Goal: Information Seeking & Learning: Find specific page/section

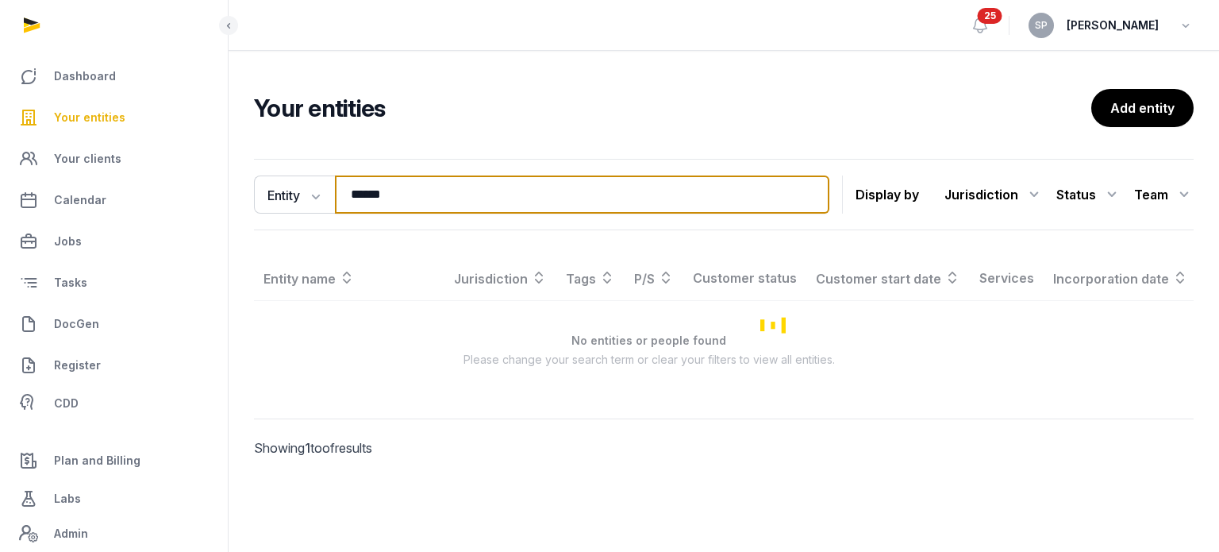
click at [407, 189] on input "******" at bounding box center [582, 194] width 494 height 38
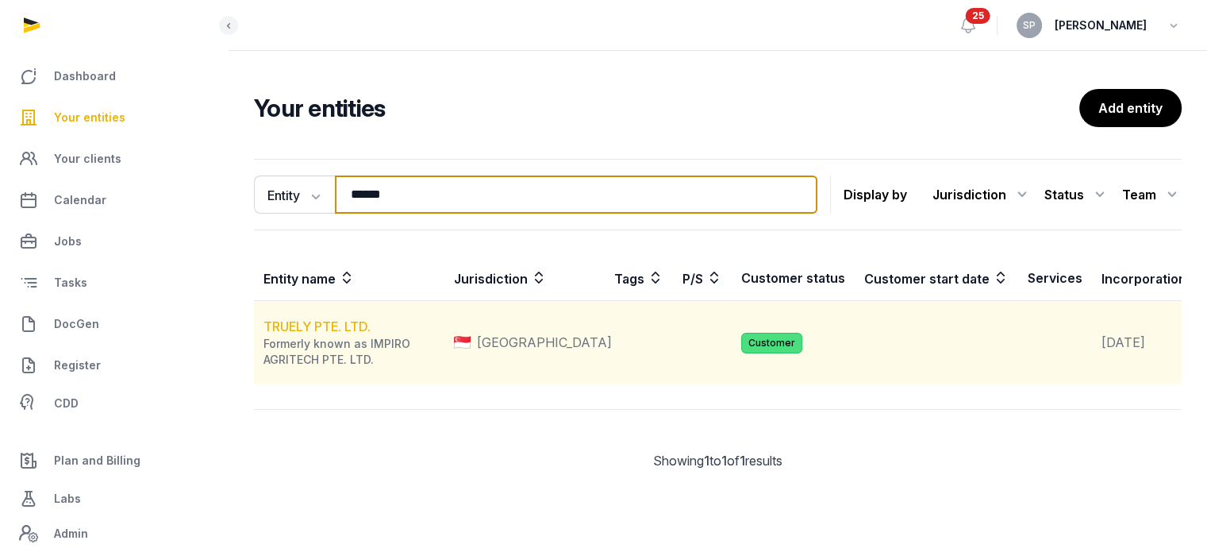
type input "******"
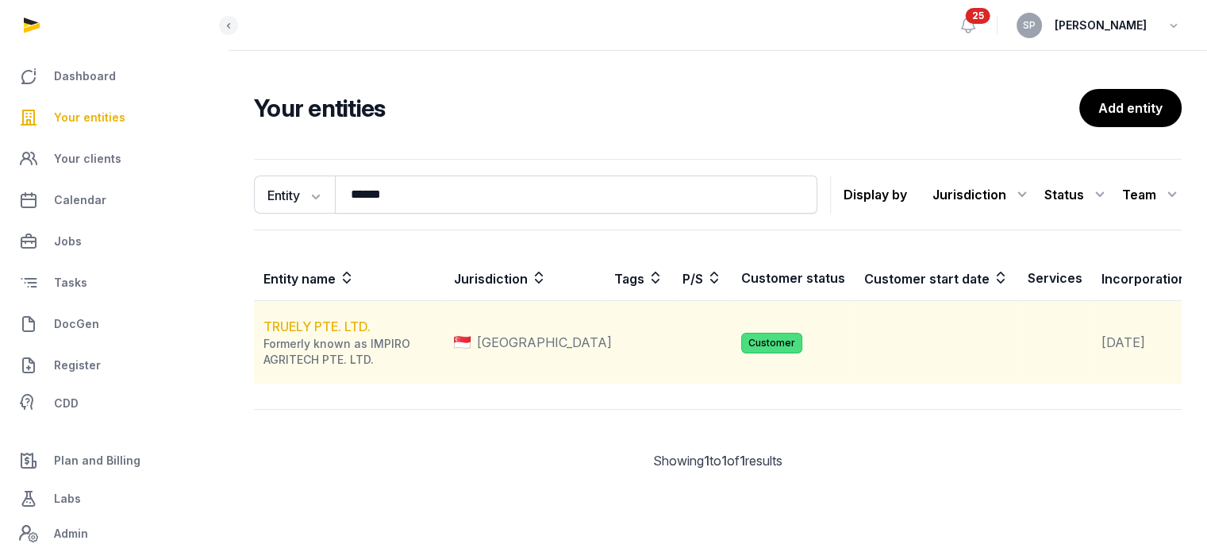
click at [346, 334] on link "TRUELY PTE. LTD." at bounding box center [316, 326] width 107 height 16
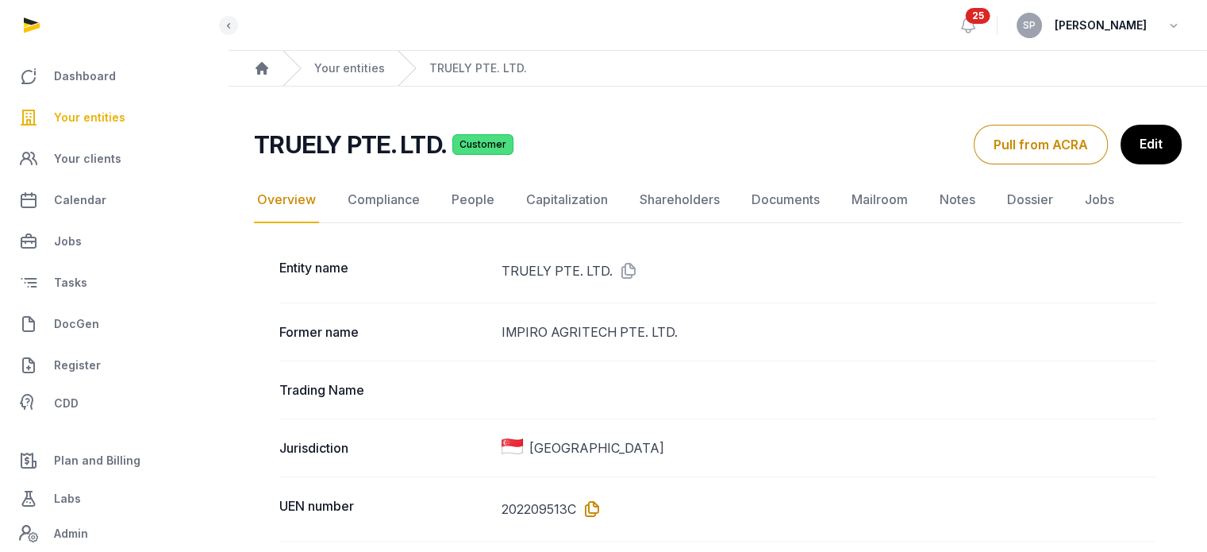
click at [596, 510] on icon at bounding box center [588, 508] width 25 height 25
click at [123, 125] on link "Your entities" at bounding box center [114, 117] width 202 height 38
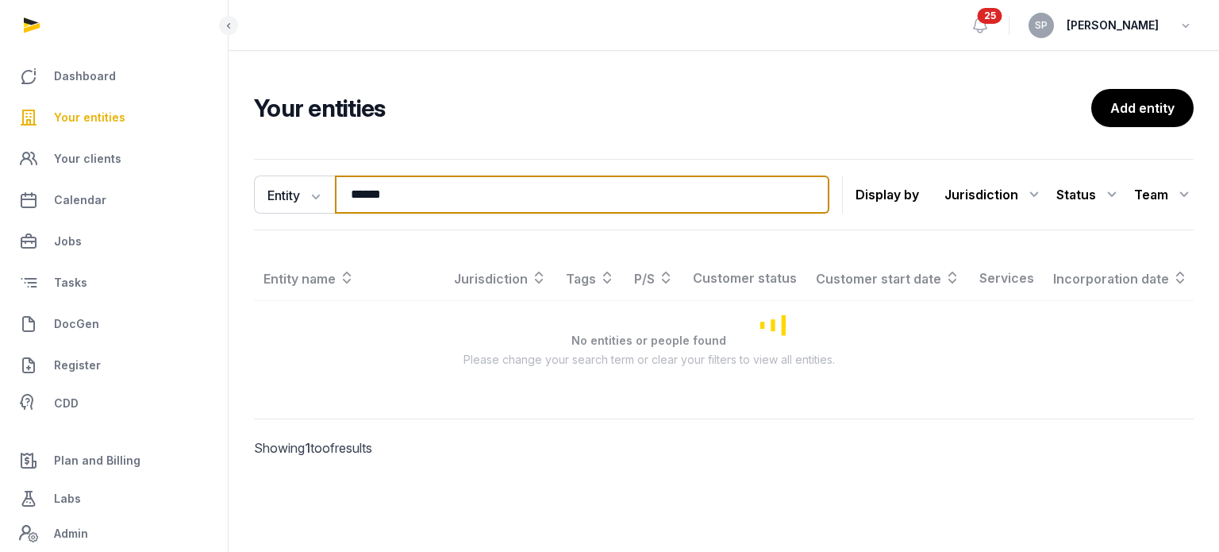
click at [417, 197] on input "******" at bounding box center [582, 194] width 494 height 38
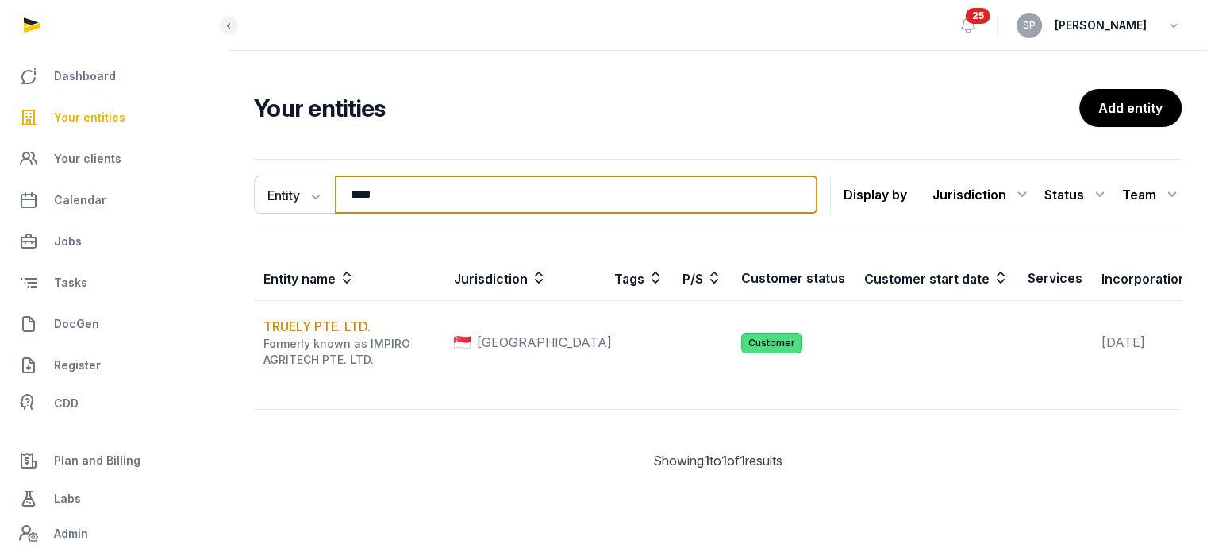
type input "****"
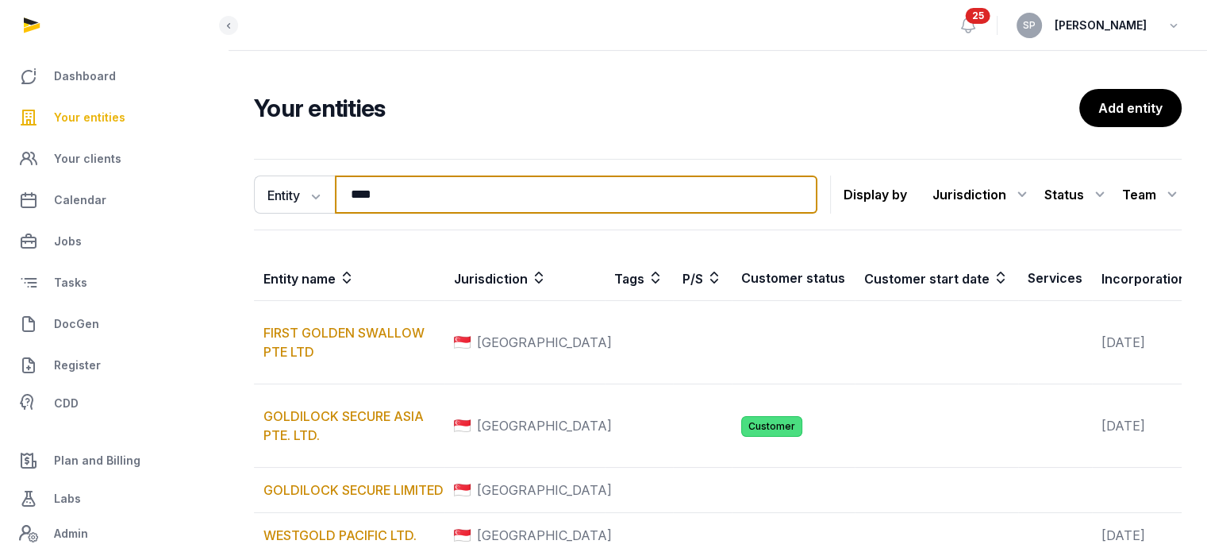
scroll to position [373, 0]
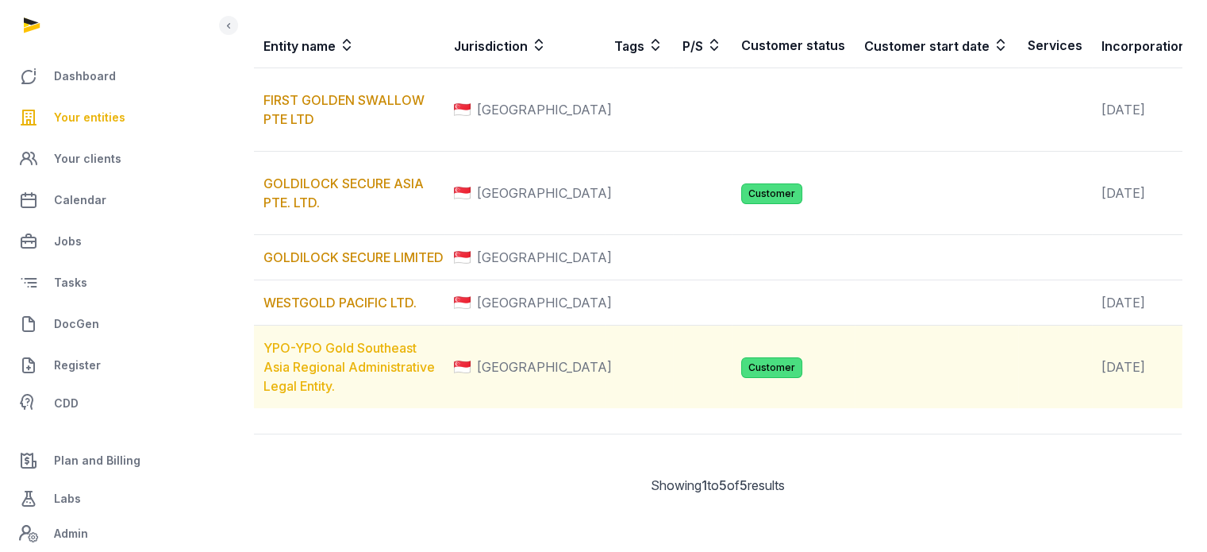
click at [367, 340] on link "YPO-YPO Gold Southeast Asia Regional Administrative Legal Entity." at bounding box center [348, 367] width 171 height 54
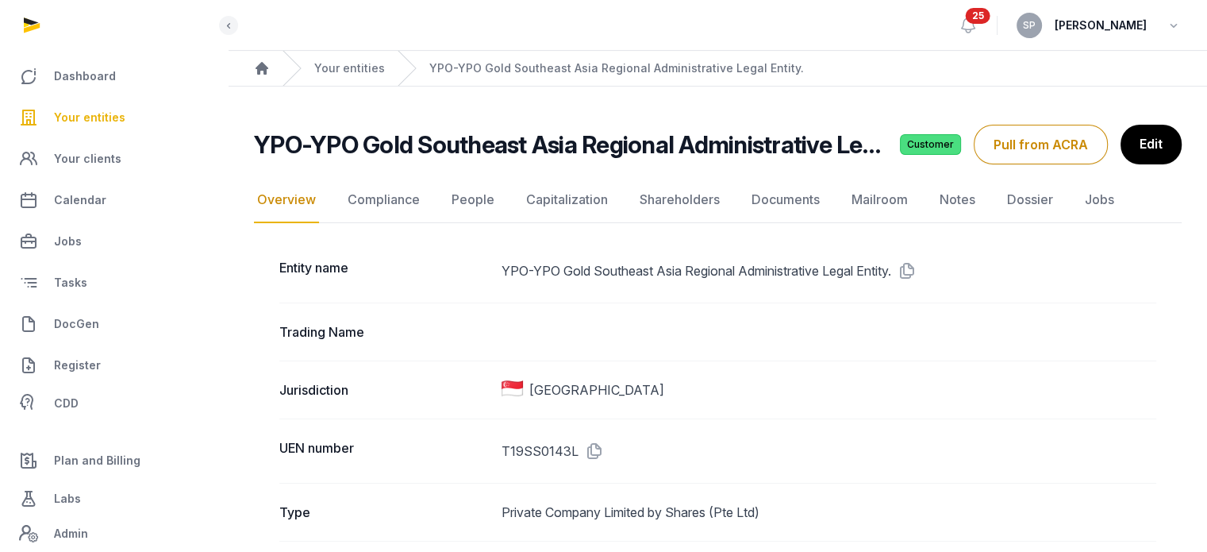
click at [594, 450] on icon at bounding box center [591, 450] width 25 height 25
click at [917, 267] on icon at bounding box center [903, 270] width 25 height 25
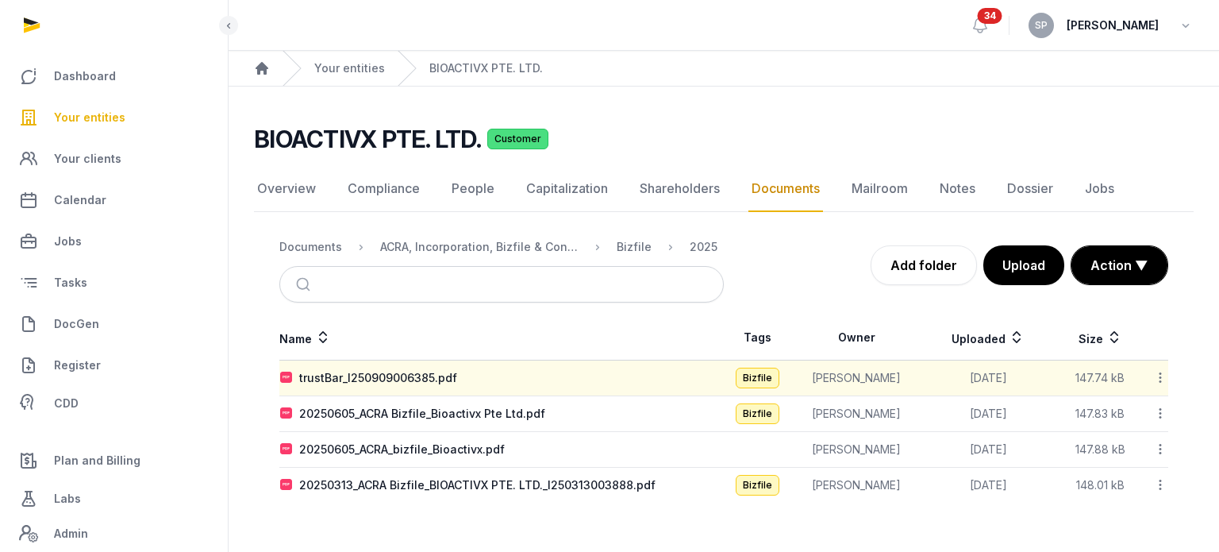
drag, startPoint x: 0, startPoint y: 0, endPoint x: 136, endPoint y: 111, distance: 175.4
click at [136, 111] on link "Your entities" at bounding box center [114, 117] width 202 height 38
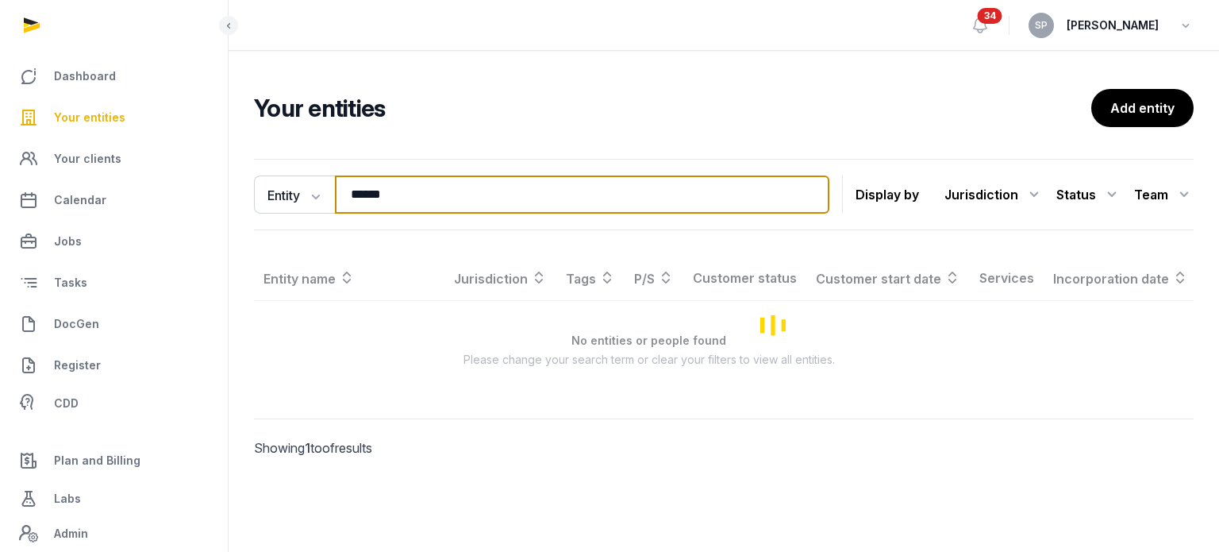
click at [379, 192] on input "******" at bounding box center [582, 194] width 494 height 38
type input "*******"
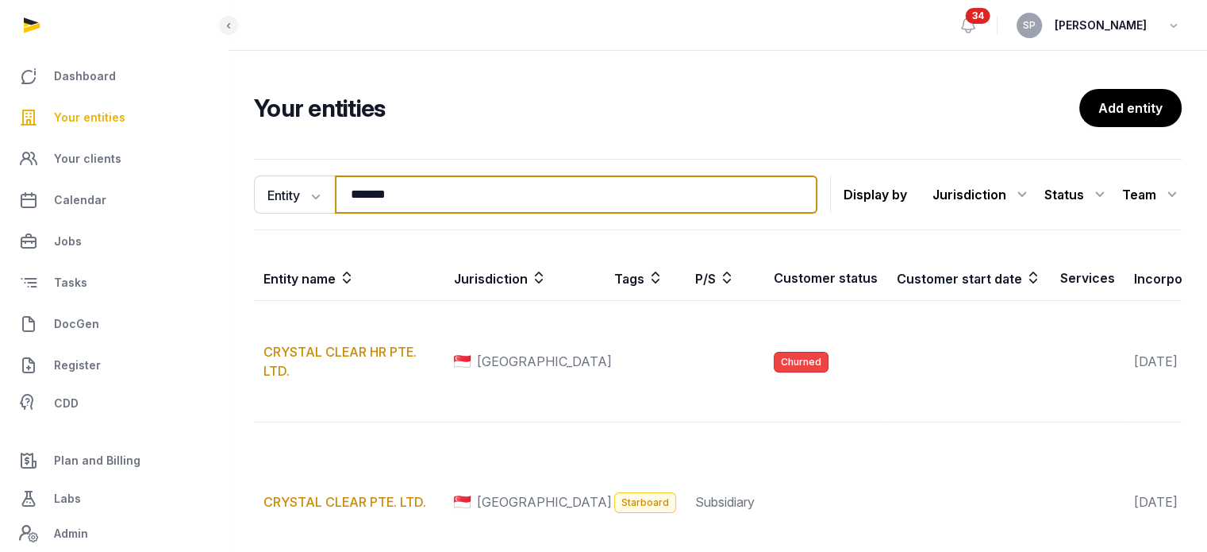
scroll to position [454, 0]
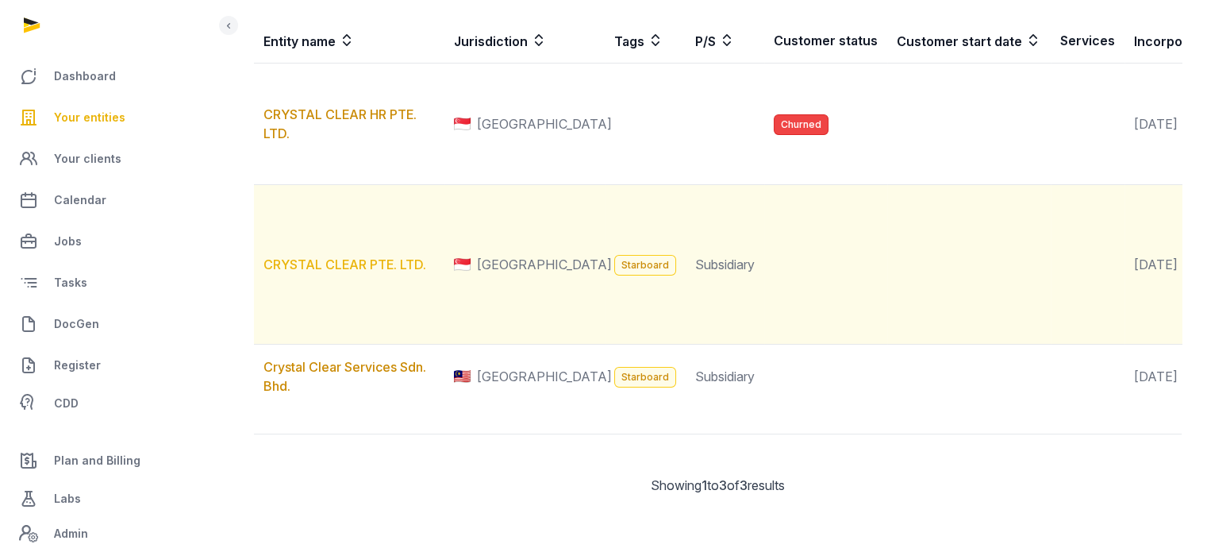
click at [338, 256] on link "CRYSTAL CLEAR PTE. LTD." at bounding box center [344, 264] width 163 height 16
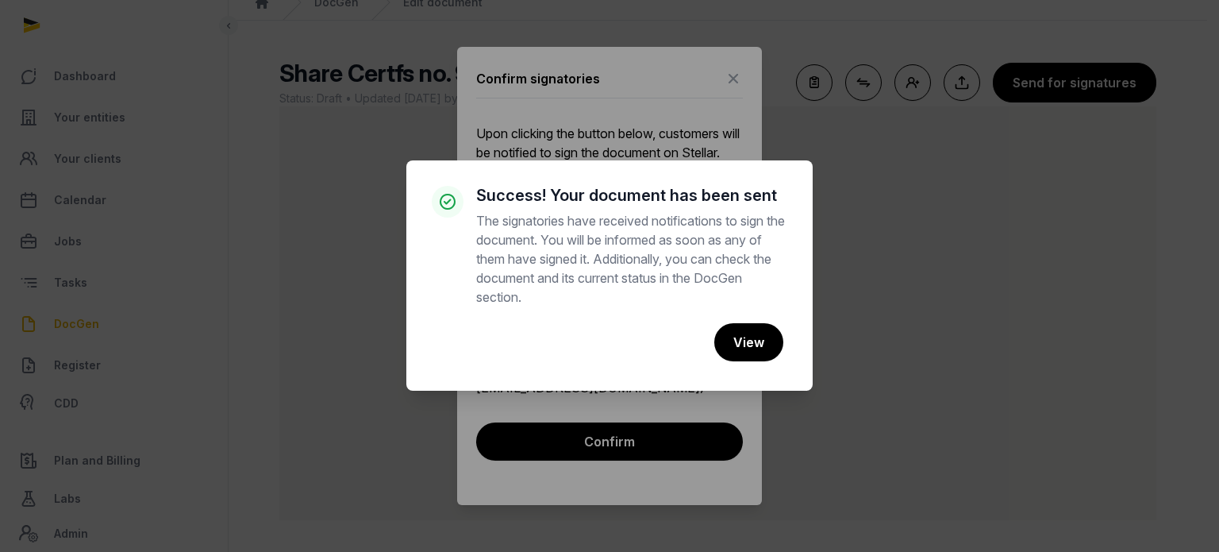
click at [959, 234] on div "× Success! Your document has been sent The signatories have received notificati…" at bounding box center [609, 276] width 1219 height 552
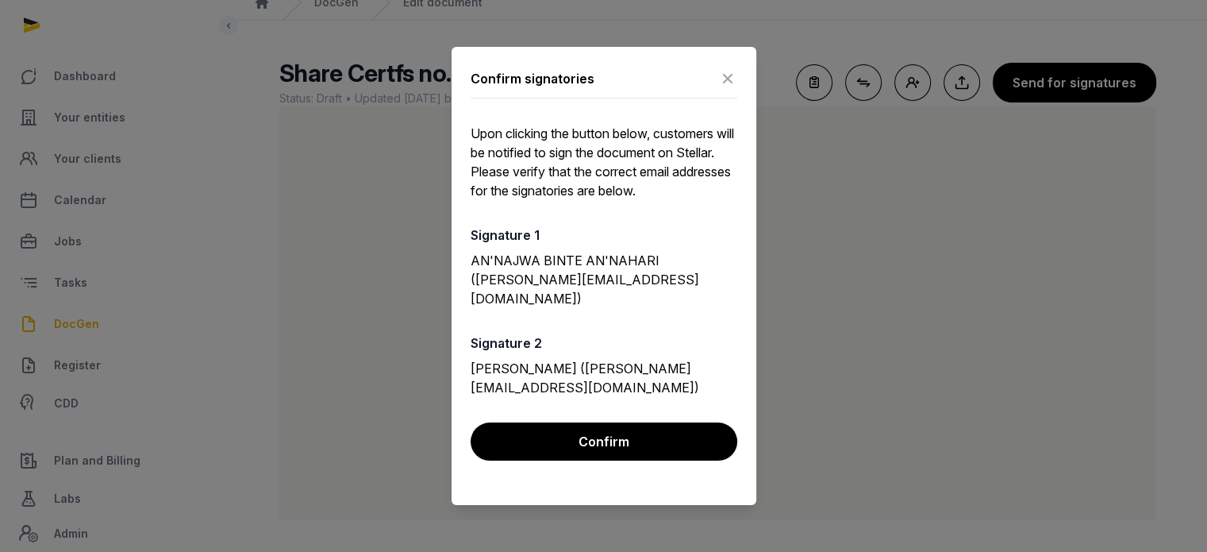
click at [724, 91] on icon at bounding box center [727, 78] width 19 height 25
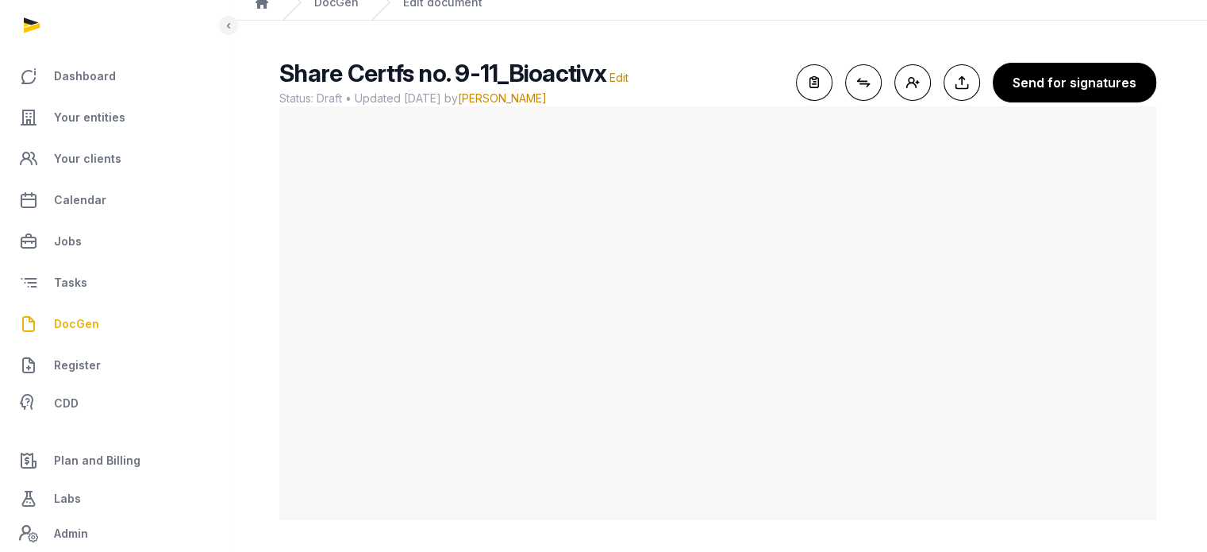
click at [97, 321] on link "DocGen" at bounding box center [114, 324] width 202 height 38
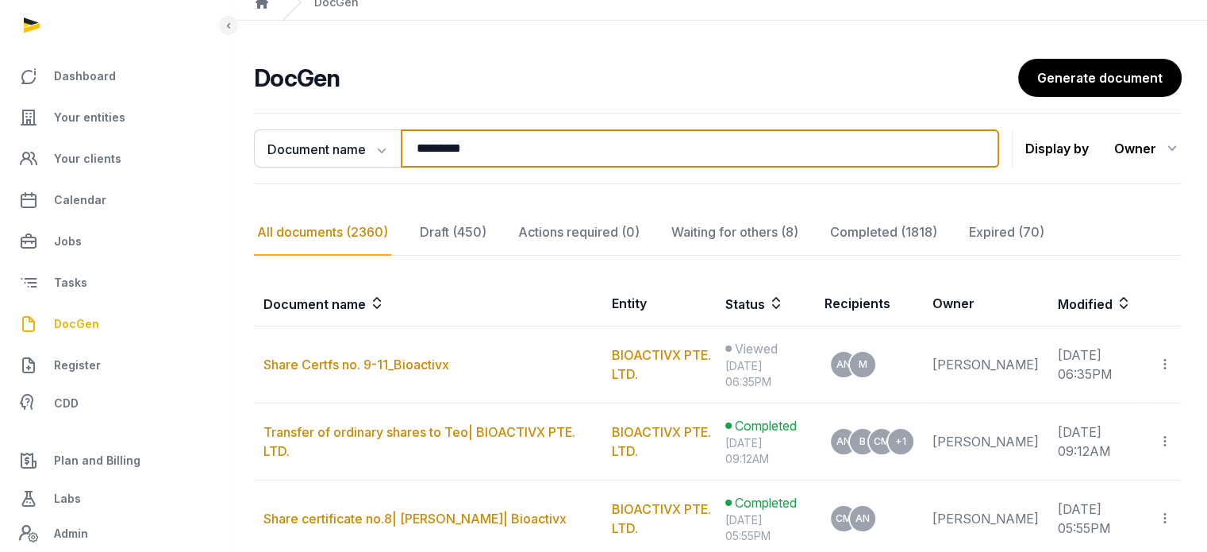
click at [486, 141] on input "*********" at bounding box center [700, 148] width 598 height 38
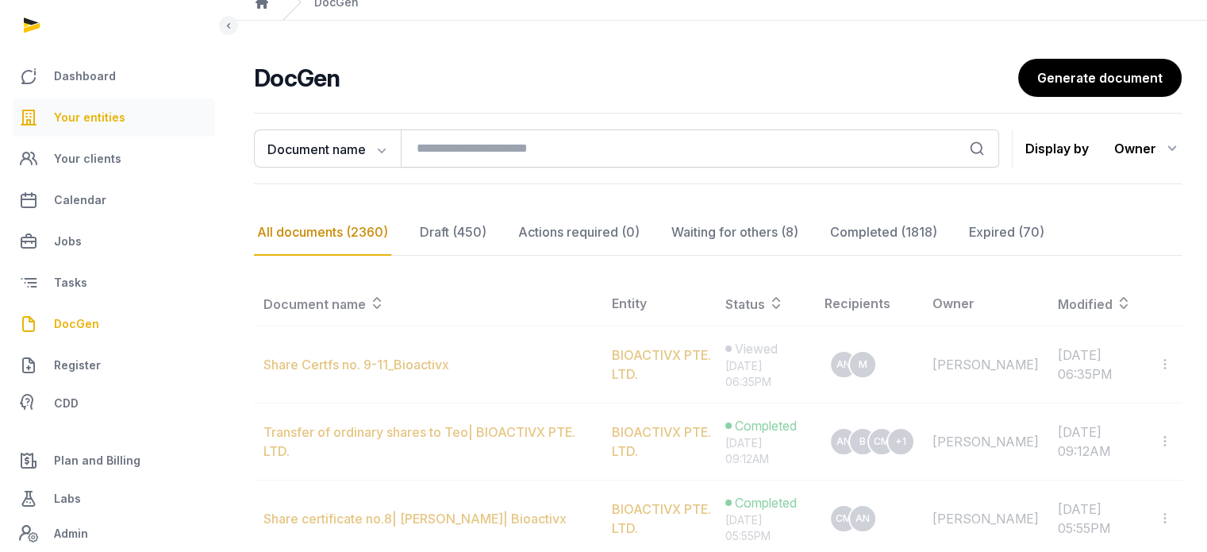
click at [127, 107] on link "Your entities" at bounding box center [114, 117] width 202 height 38
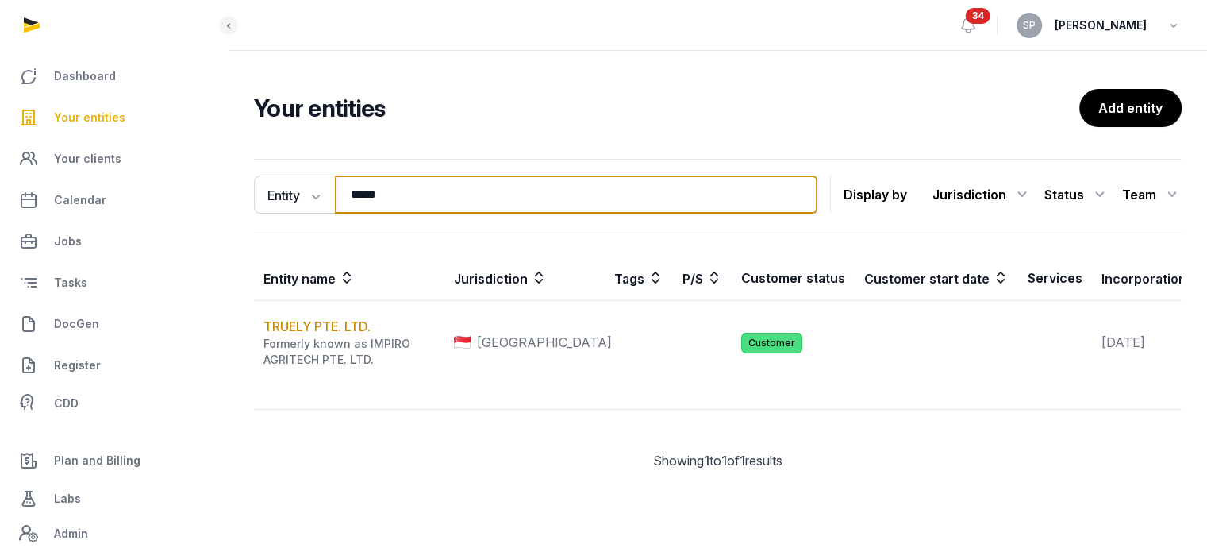
click at [400, 193] on input "*****" at bounding box center [576, 194] width 483 height 38
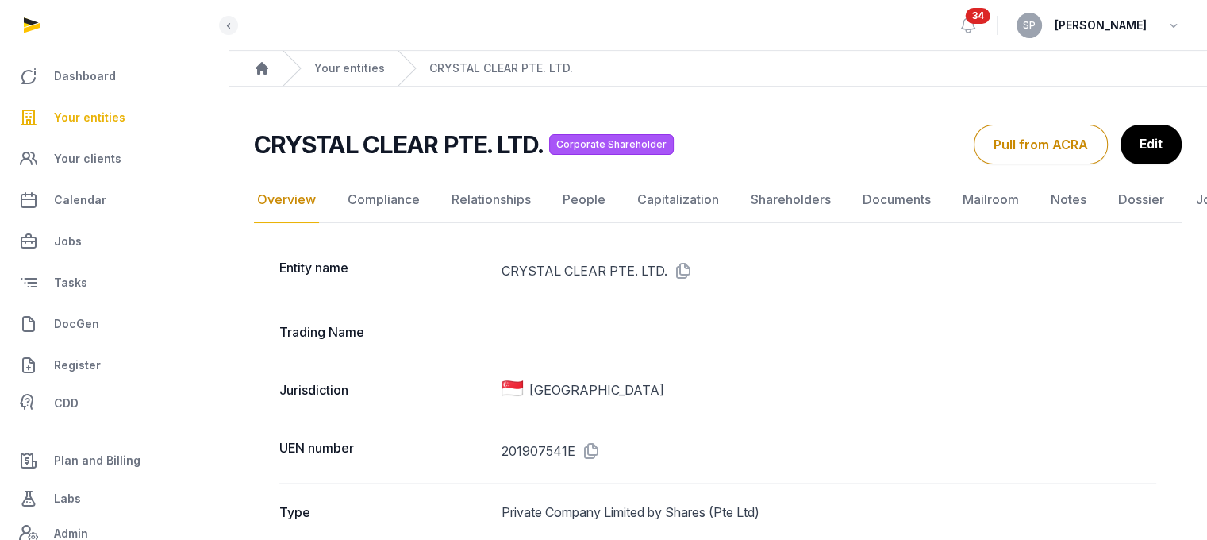
click at [108, 121] on span "Your entities" at bounding box center [89, 117] width 71 height 19
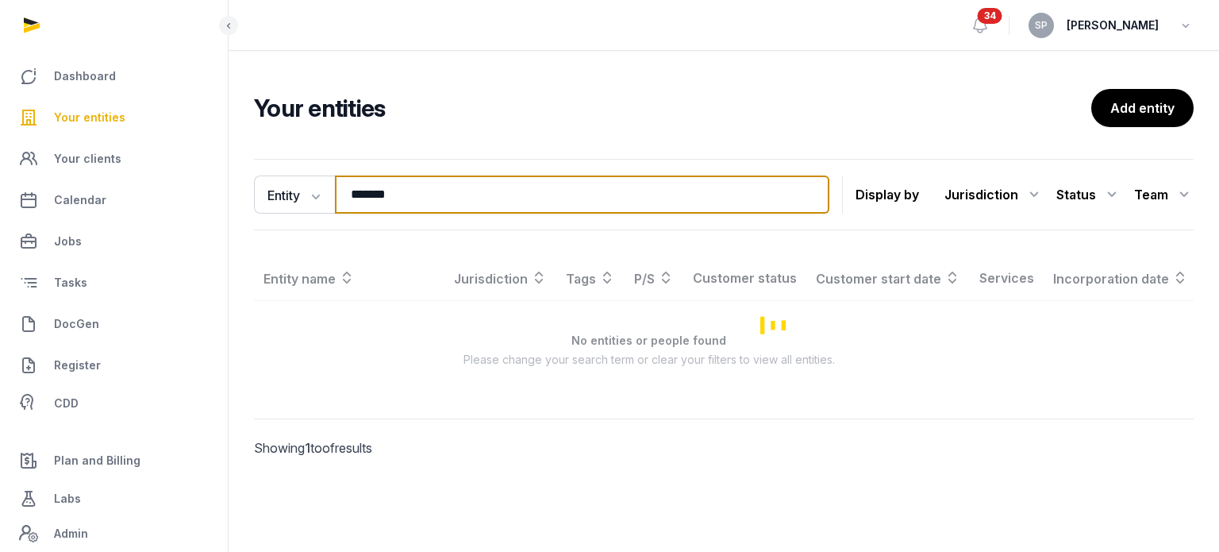
click at [387, 190] on input "*******" at bounding box center [582, 194] width 494 height 38
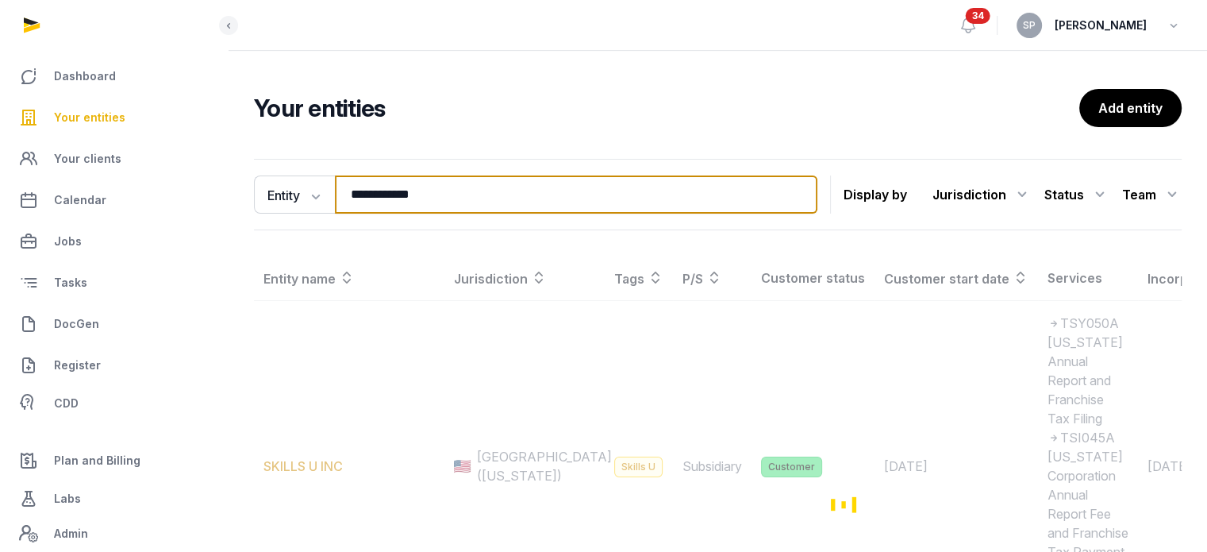
type input "**********"
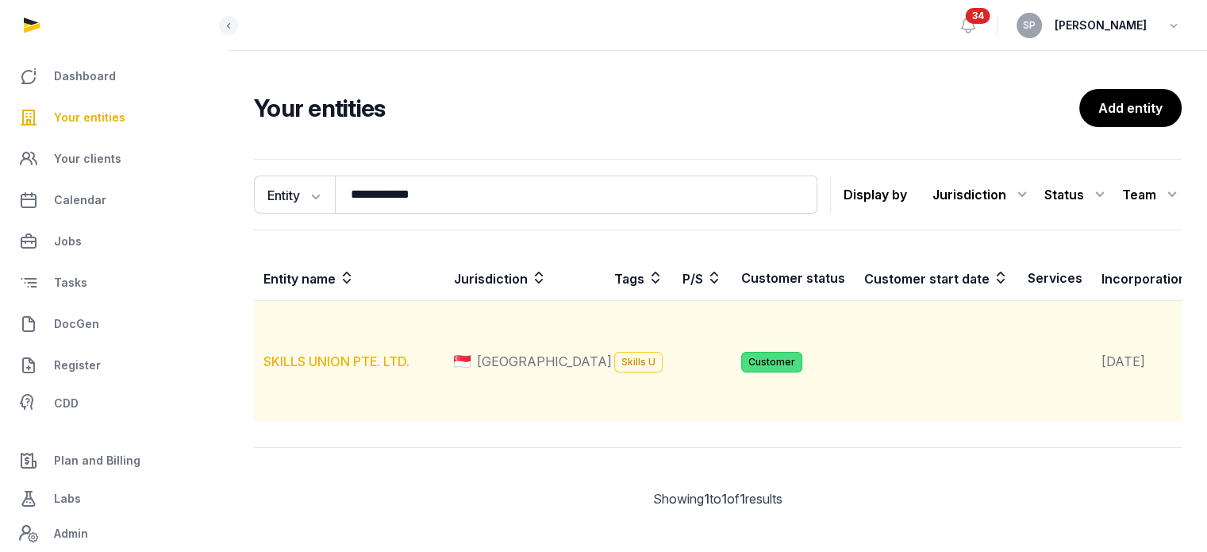
click at [383, 369] on link "SKILLS UNION PTE. LTD." at bounding box center [336, 361] width 146 height 16
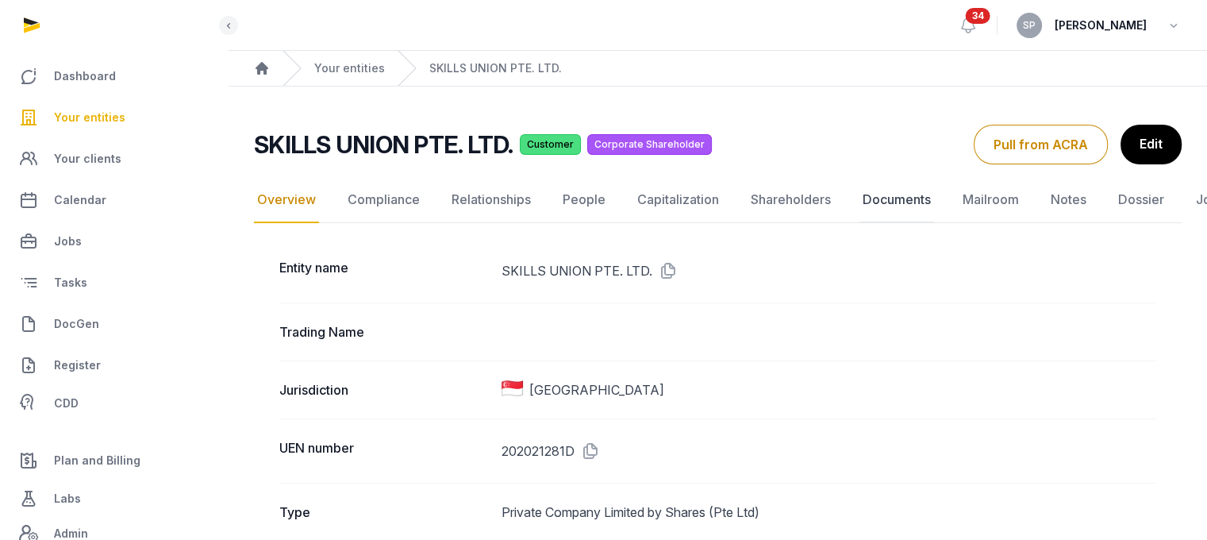
click at [886, 208] on link "Documents" at bounding box center [897, 200] width 75 height 46
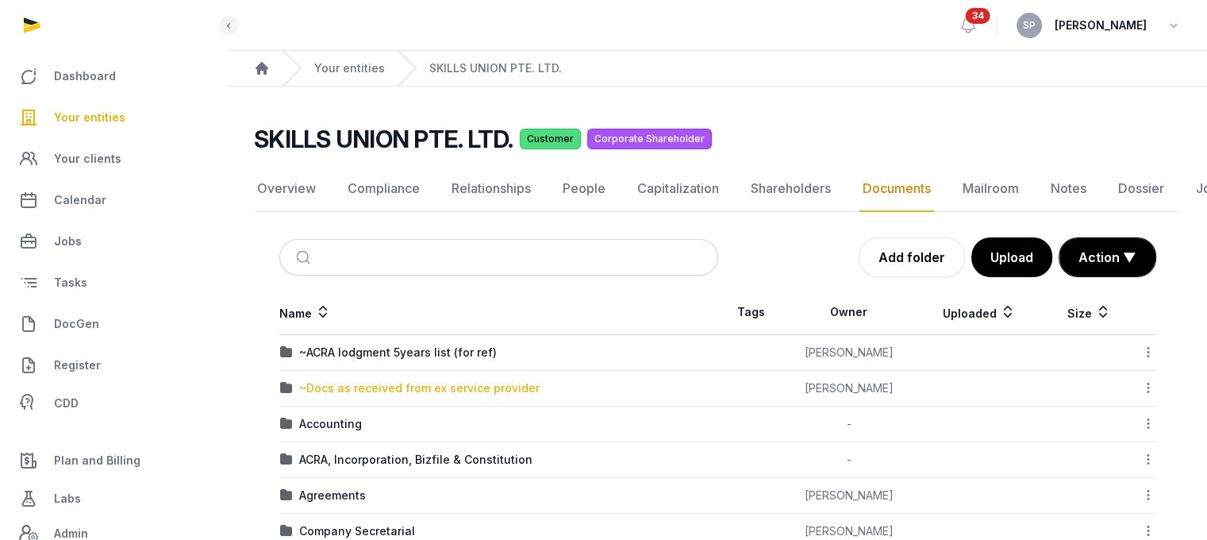
click at [518, 382] on div "~Docs as received from ex service provider" at bounding box center [419, 388] width 240 height 16
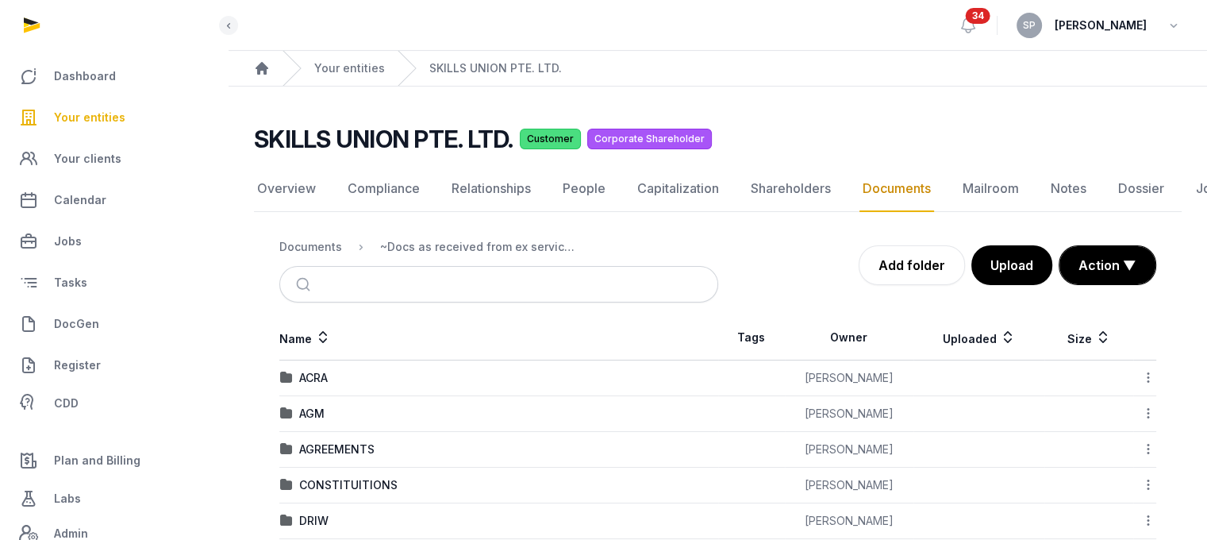
scroll to position [348, 0]
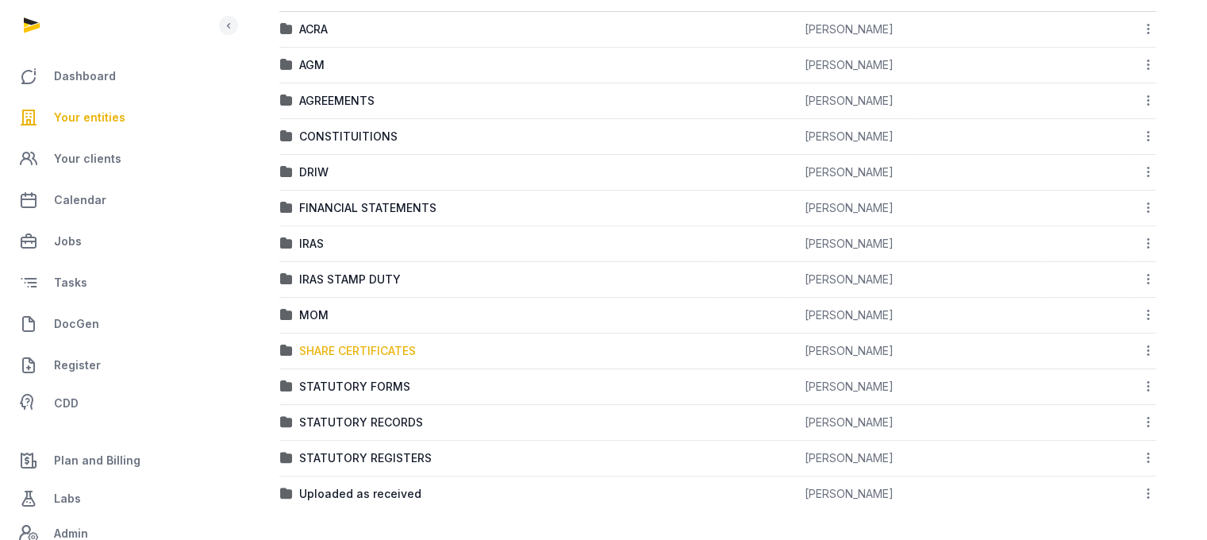
click at [404, 354] on div "SHARE CERTIFICATES" at bounding box center [357, 351] width 117 height 16
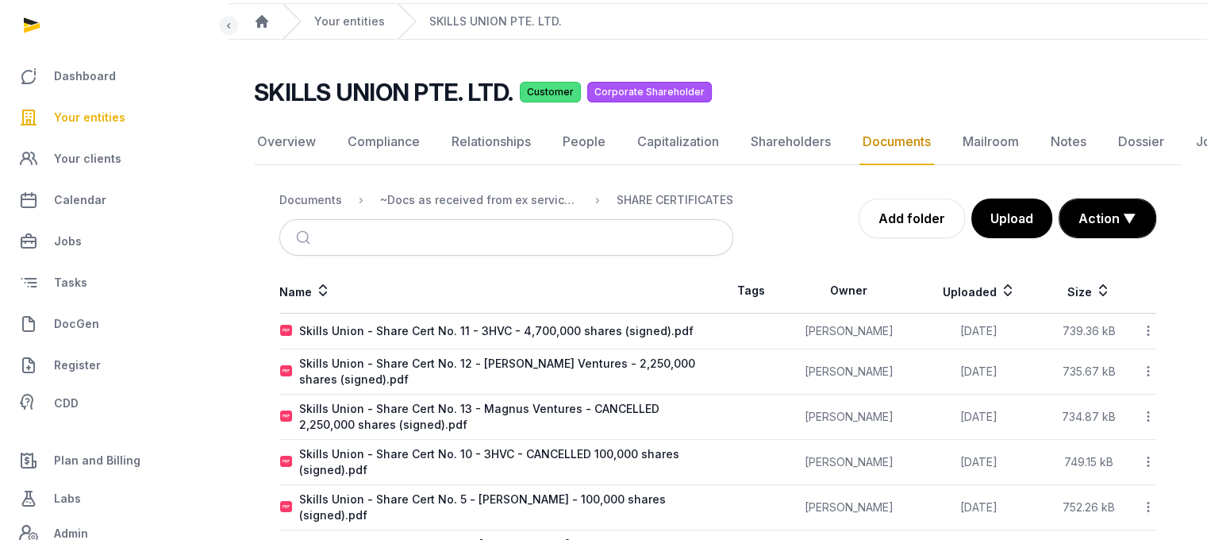
scroll to position [41, 0]
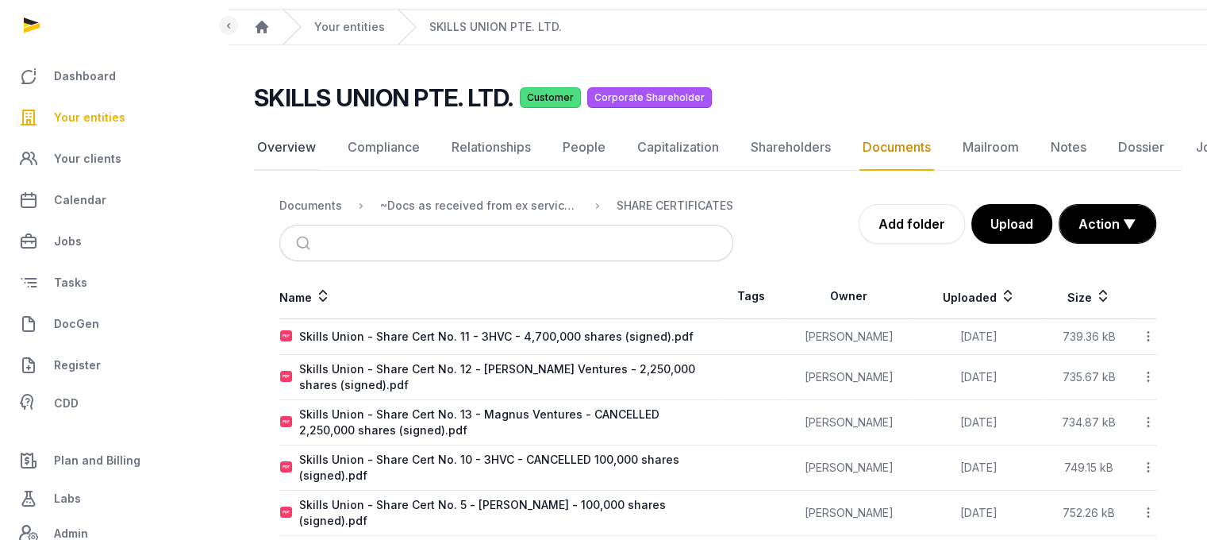
click at [295, 140] on link "Overview" at bounding box center [286, 148] width 65 height 46
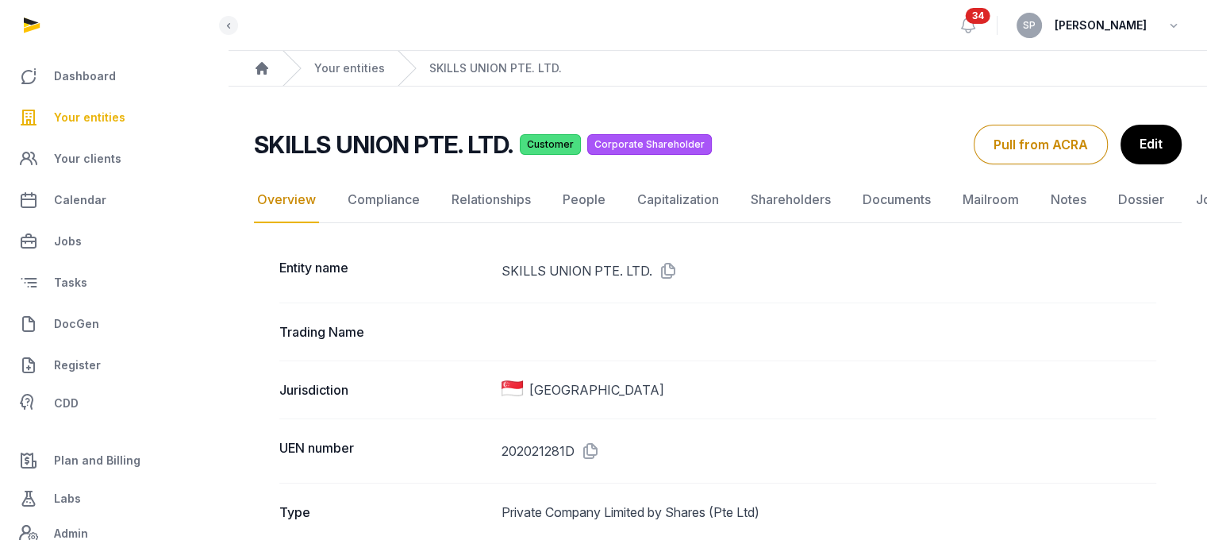
click at [594, 450] on icon at bounding box center [587, 450] width 25 height 25
click at [863, 196] on link "Documents" at bounding box center [897, 200] width 75 height 46
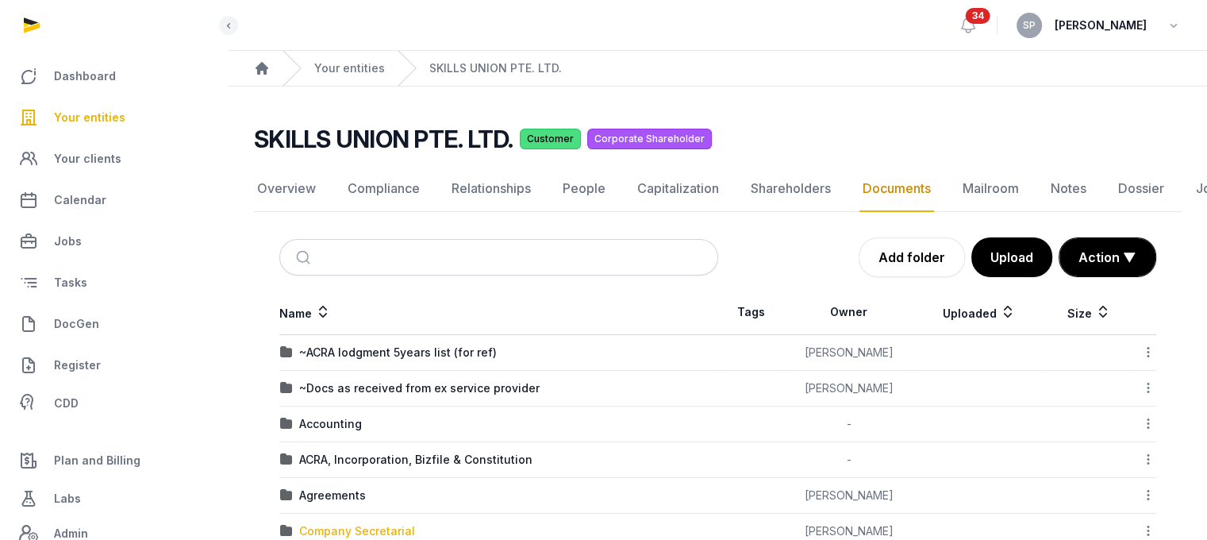
click at [377, 523] on div "Company Secretarial" at bounding box center [357, 531] width 116 height 16
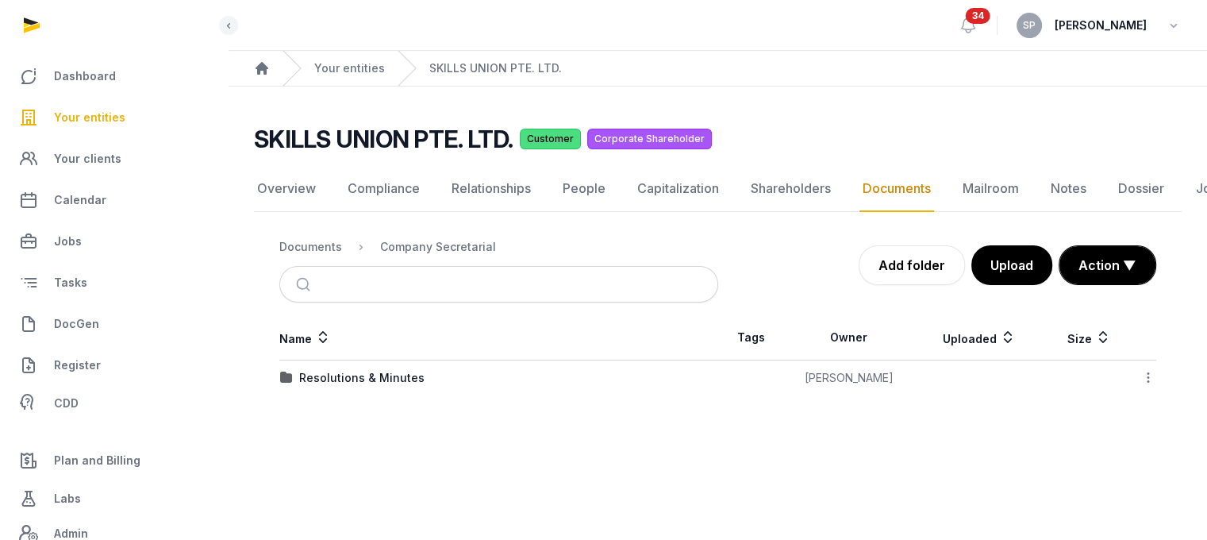
click at [341, 248] on ol "Documents Company Secretarial" at bounding box center [387, 246] width 217 height 19
click at [329, 247] on div "Documents" at bounding box center [310, 247] width 63 height 16
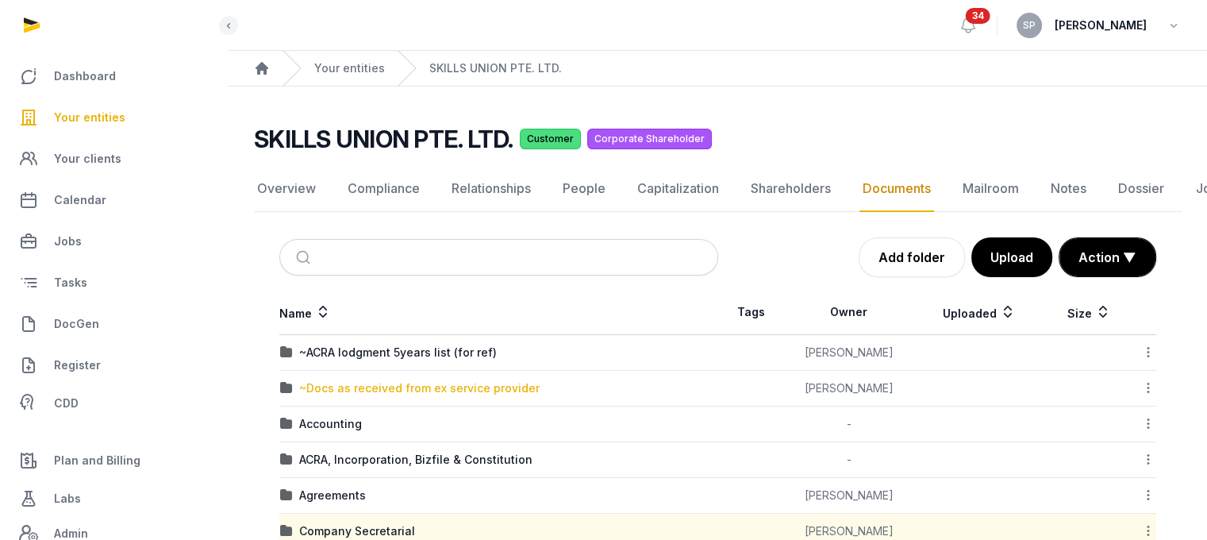
click at [412, 387] on div "~Docs as received from ex service provider" at bounding box center [419, 388] width 240 height 16
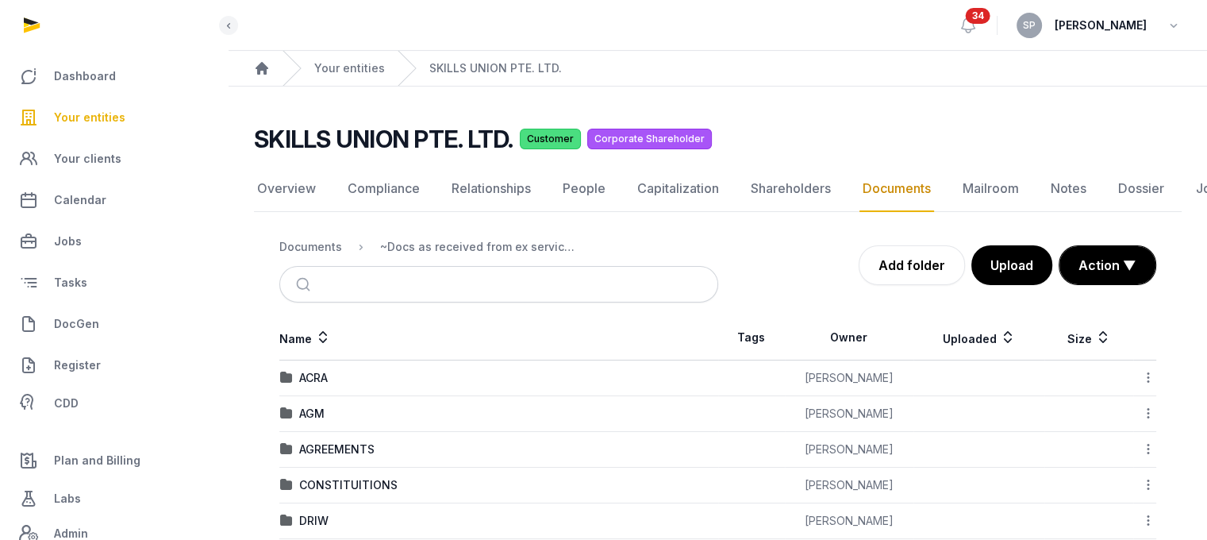
scroll to position [348, 0]
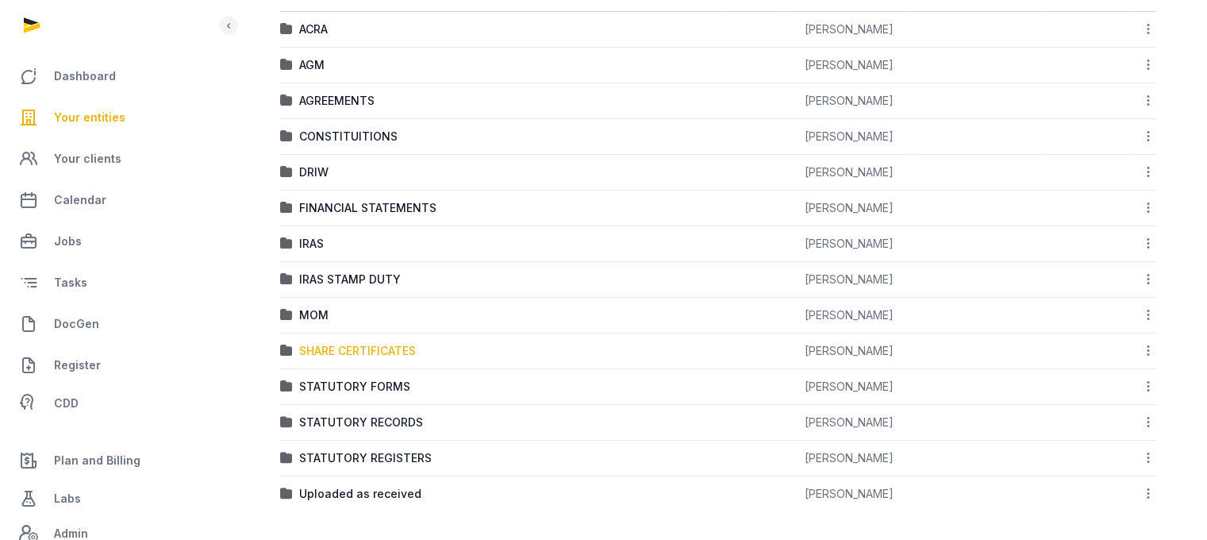
click at [337, 346] on div "SHARE CERTIFICATES" at bounding box center [357, 351] width 117 height 16
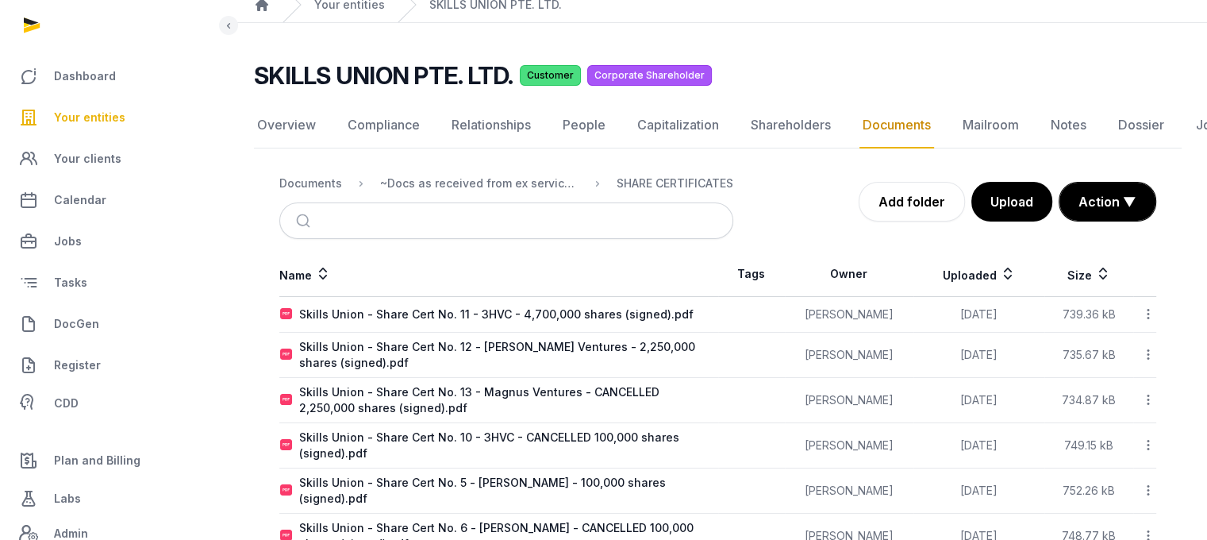
scroll to position [59, 0]
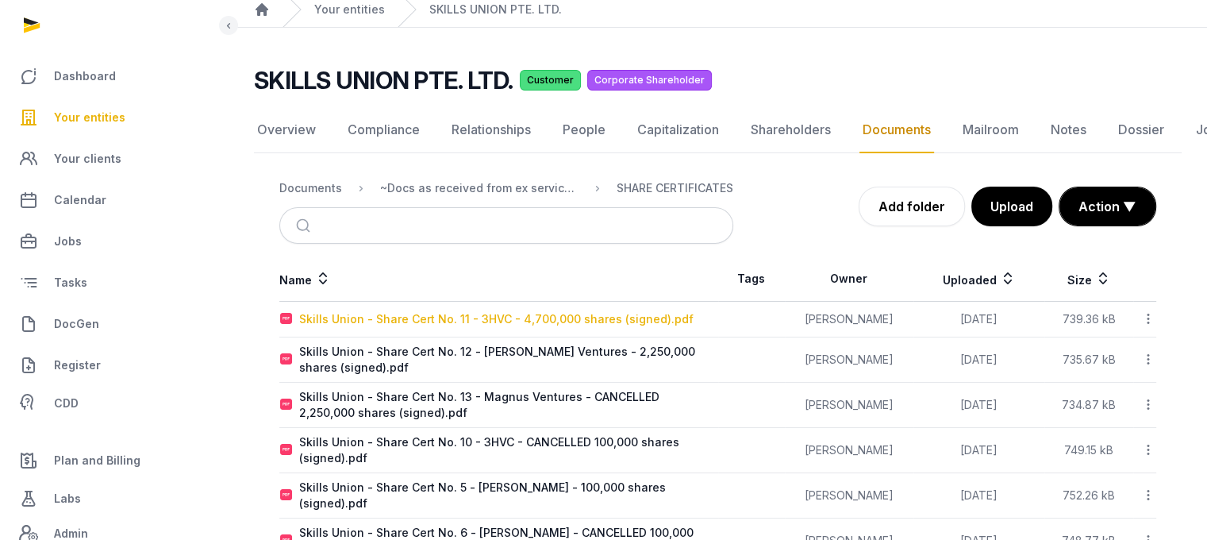
click at [606, 322] on div "Skills Union - Share Cert No. 11 - 3HVC - 4,700,000 shares (signed).pdf" at bounding box center [496, 319] width 394 height 16
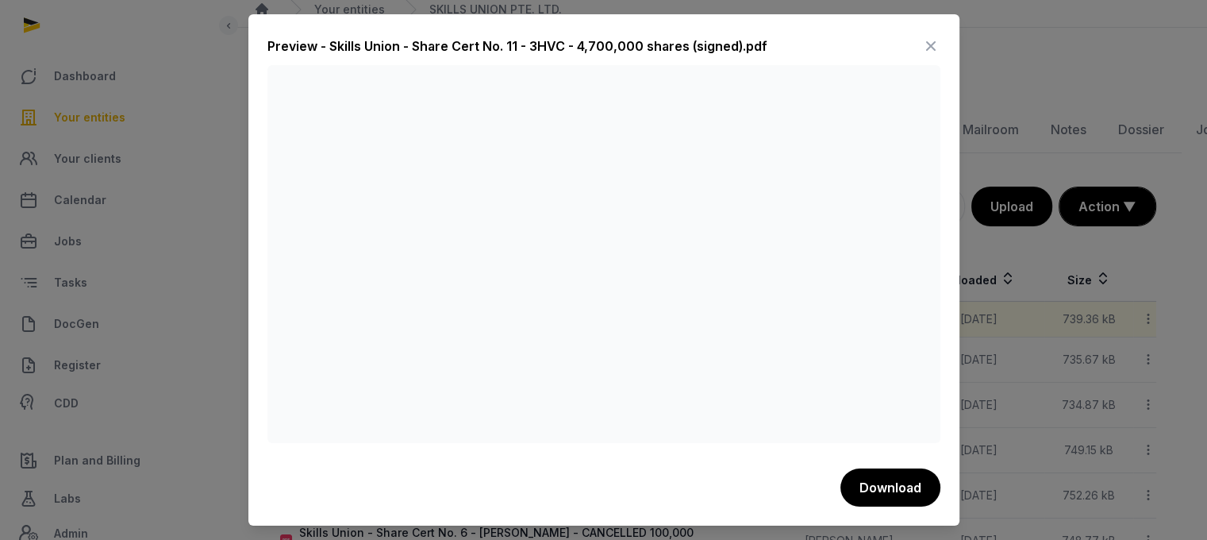
click at [924, 44] on icon at bounding box center [930, 45] width 19 height 25
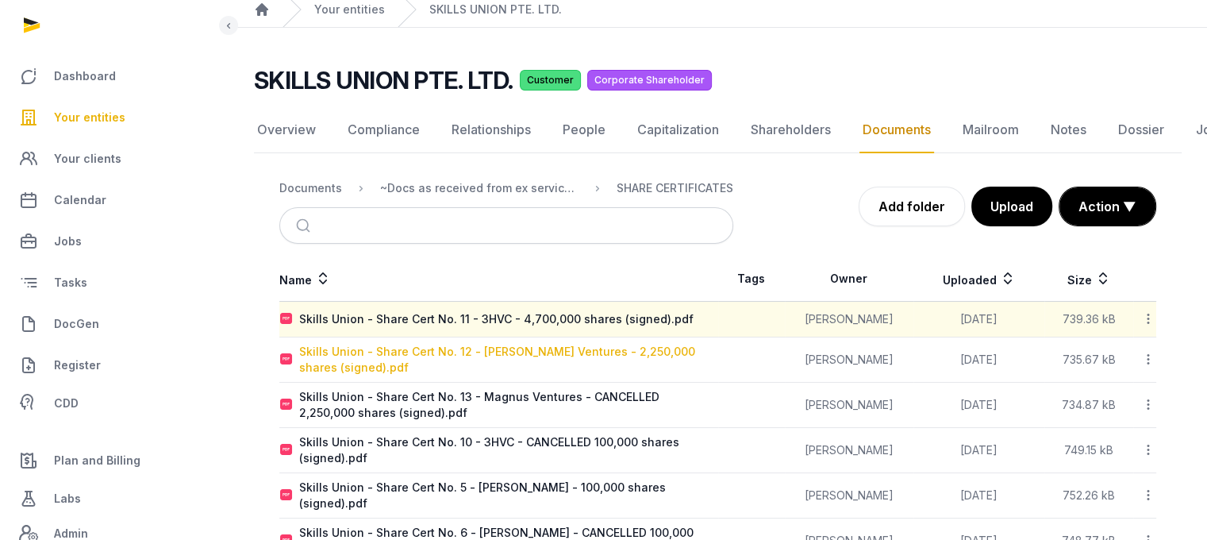
click at [586, 355] on div "Skills Union - Share Cert No. 12 - Moore Ventures - 2,250,000 shares (signed).p…" at bounding box center [508, 360] width 418 height 32
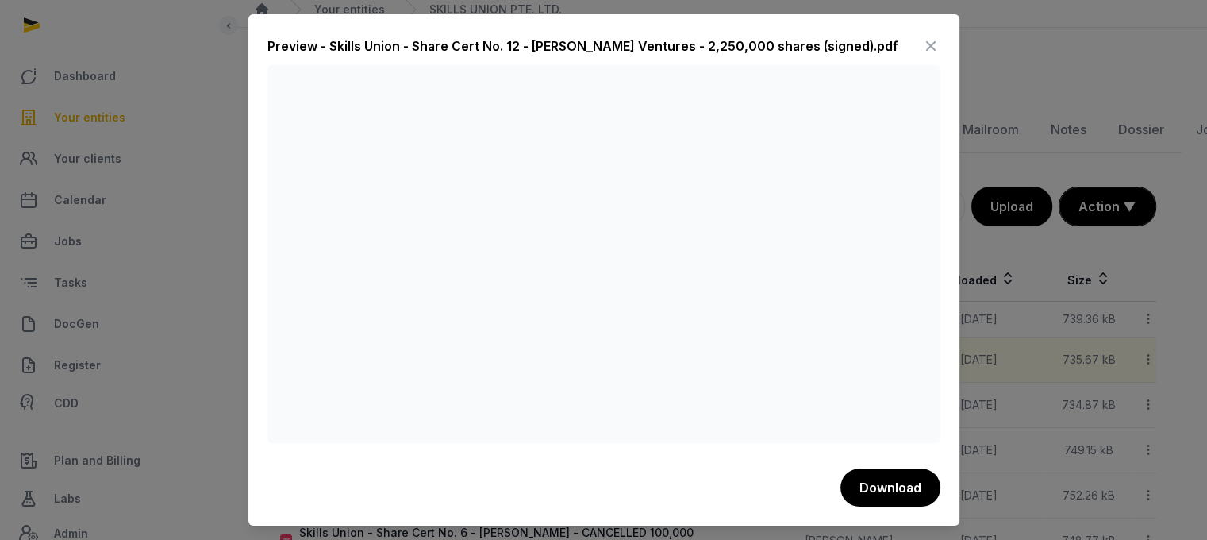
click at [932, 45] on icon at bounding box center [930, 45] width 19 height 25
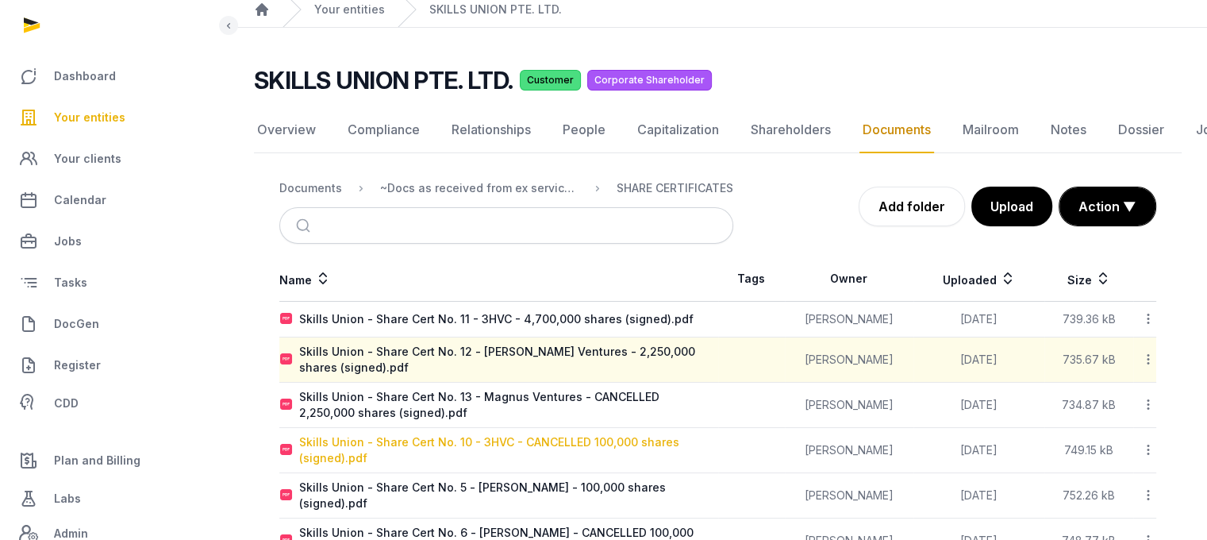
click at [444, 440] on div "Skills Union - Share Cert No. 10 - 3HVC - CANCELLED 100,000 shares (signed).pdf" at bounding box center [508, 450] width 418 height 32
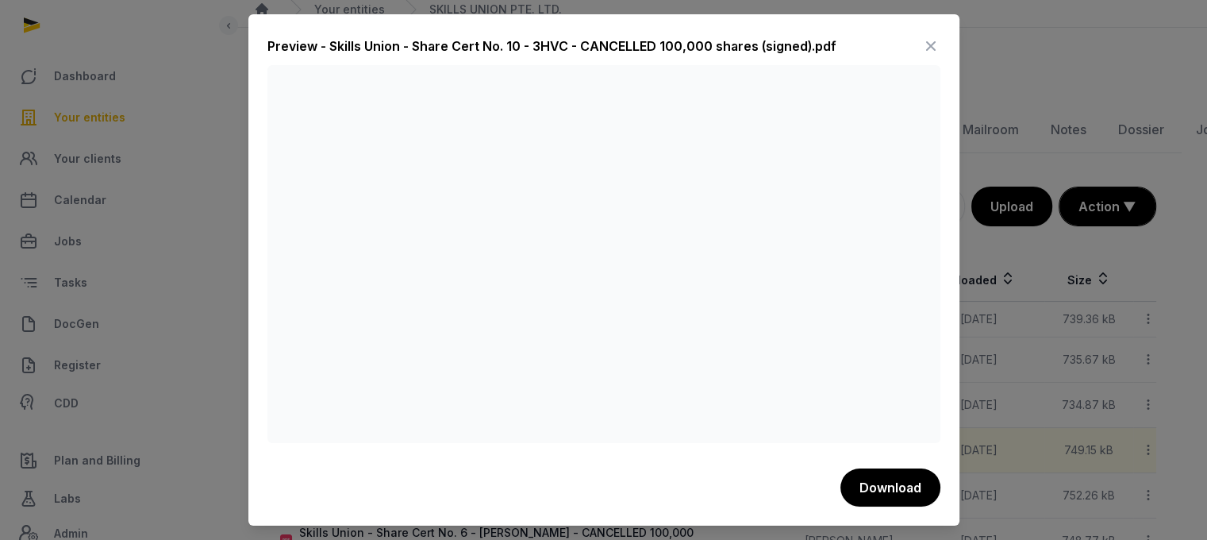
click at [928, 43] on icon at bounding box center [930, 45] width 19 height 25
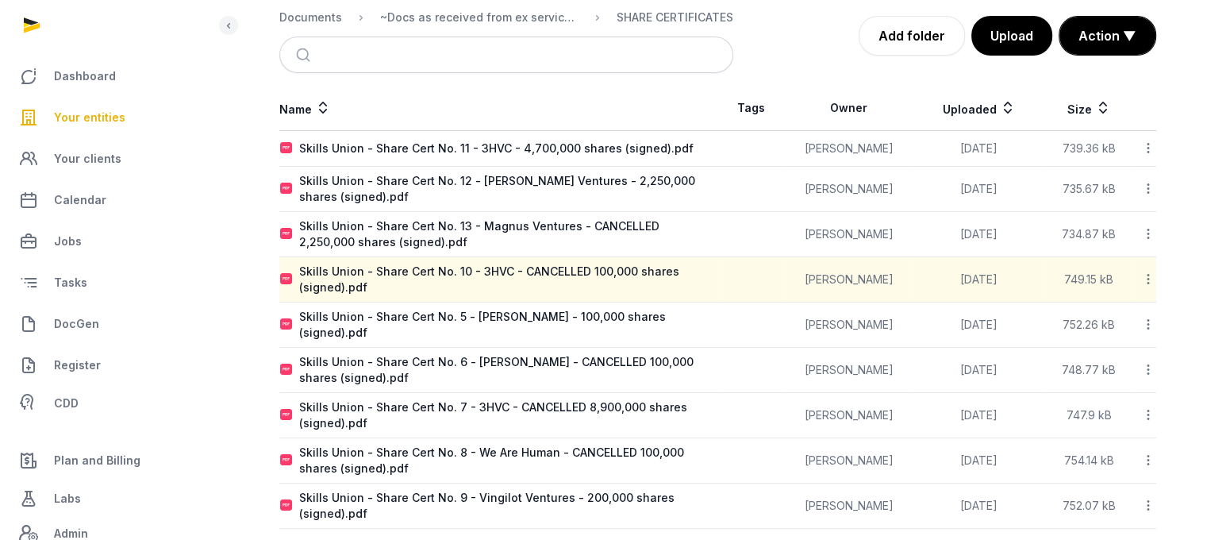
scroll to position [249, 0]
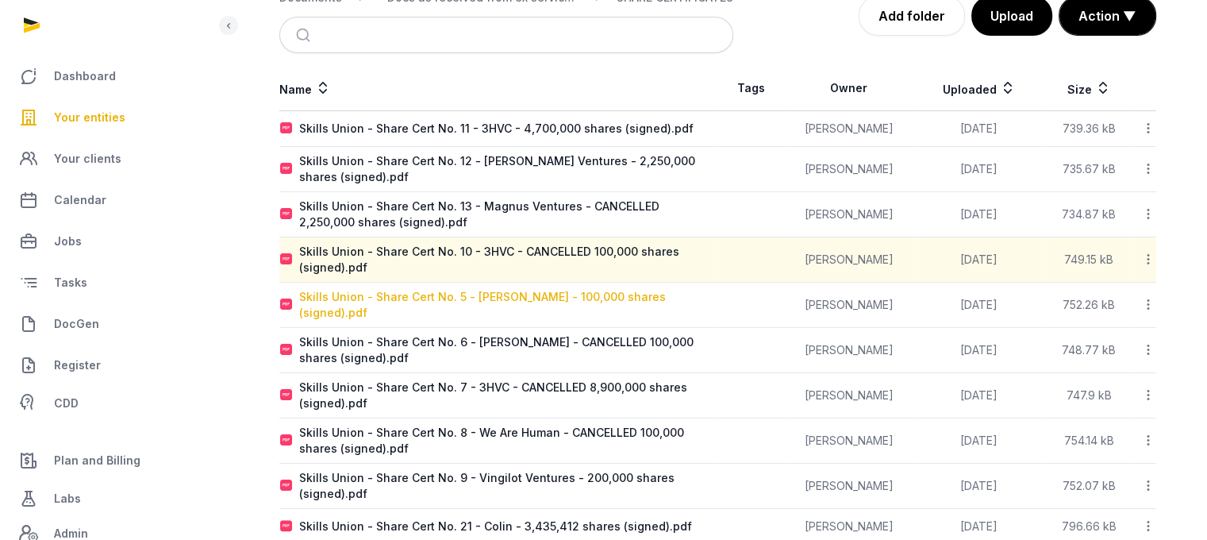
click at [549, 304] on div "Skills Union - Share Cert No. 5 - Nora Mansell - 100,000 shares (signed).pdf" at bounding box center [508, 305] width 418 height 32
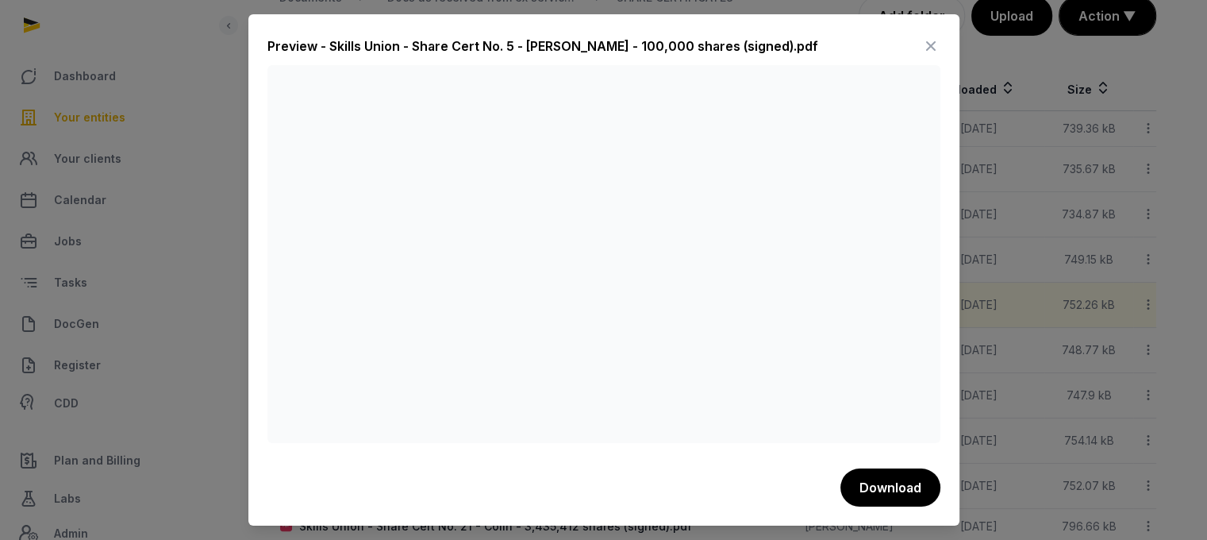
click at [921, 40] on icon at bounding box center [930, 45] width 19 height 25
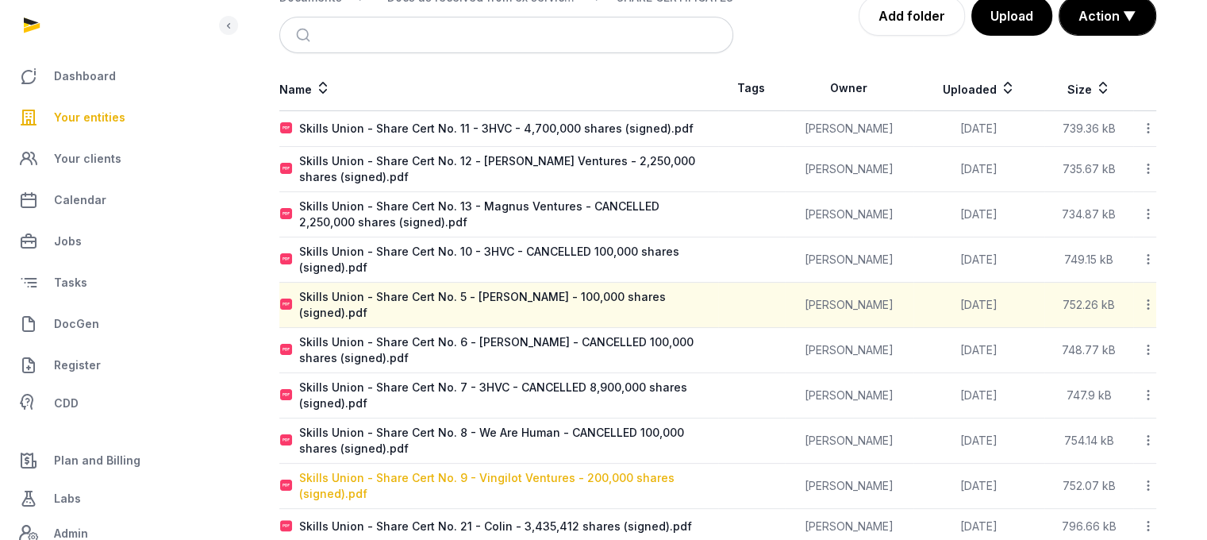
click at [548, 476] on div "Skills Union - Share Cert No. 9 - Vingilot Ventures - 200,000 shares (signed).p…" at bounding box center [508, 486] width 418 height 32
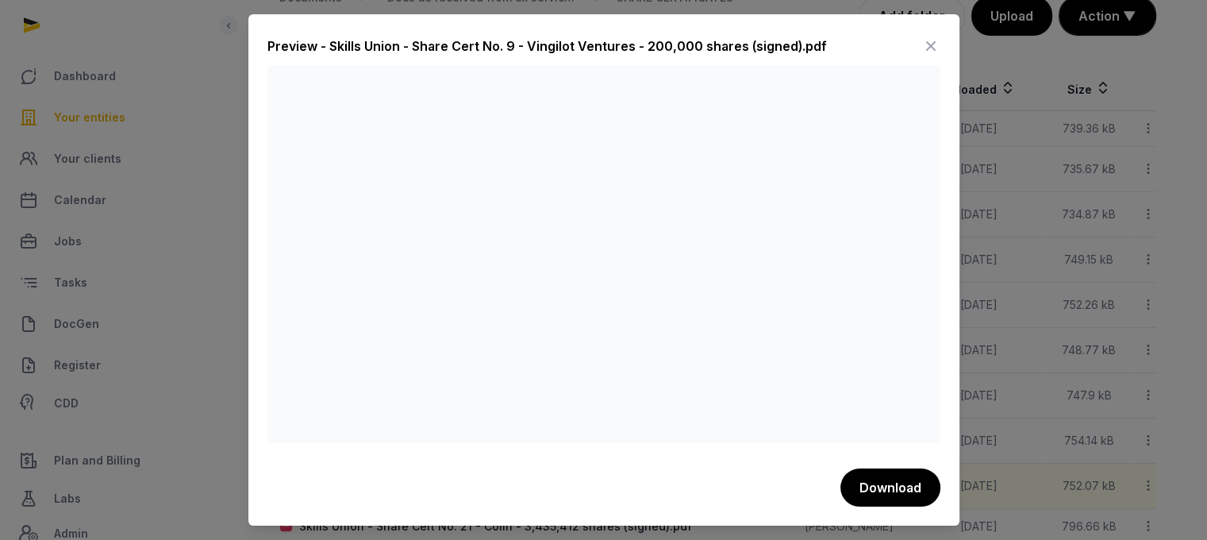
click at [934, 44] on icon at bounding box center [930, 45] width 19 height 25
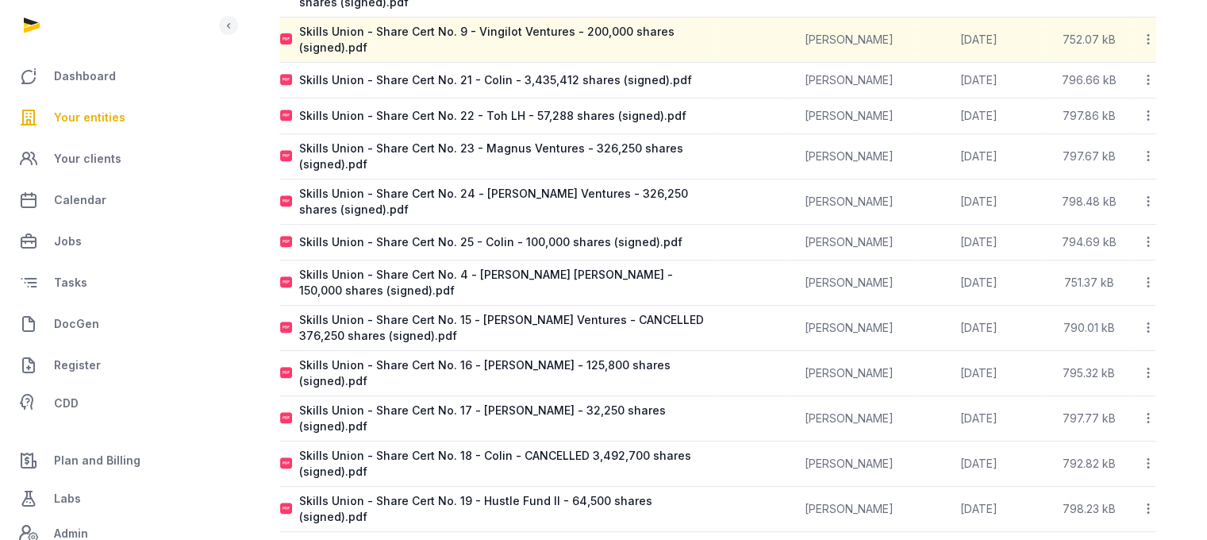
scroll to position [725, 0]
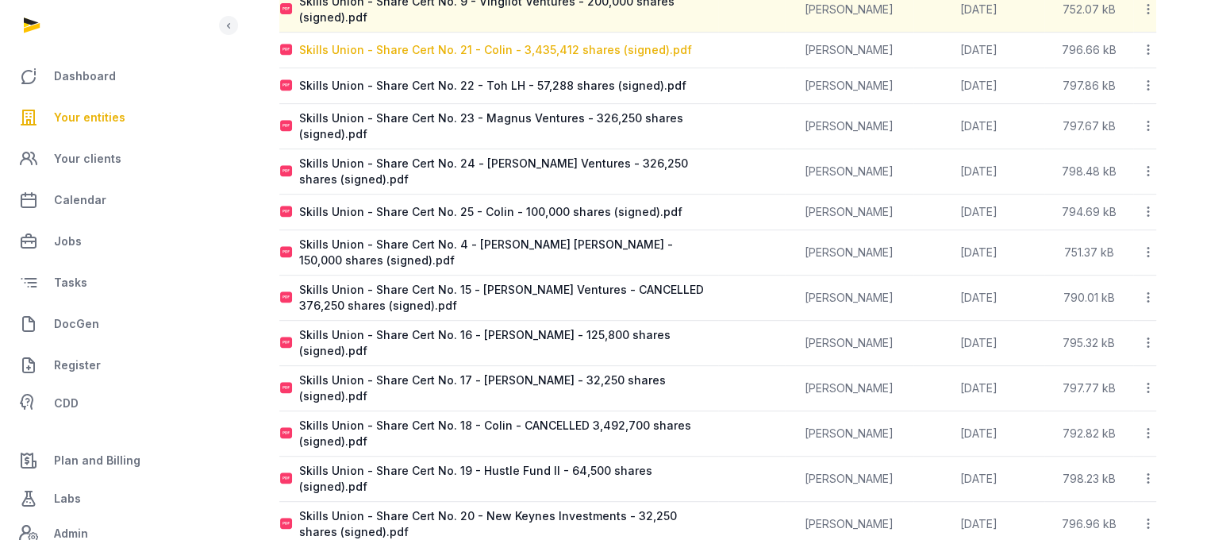
click at [519, 44] on div "Skills Union - Share Cert No. 21 - Colin - 3,435,412 shares (signed).pdf" at bounding box center [495, 50] width 393 height 16
